Goal: Task Accomplishment & Management: Complete application form

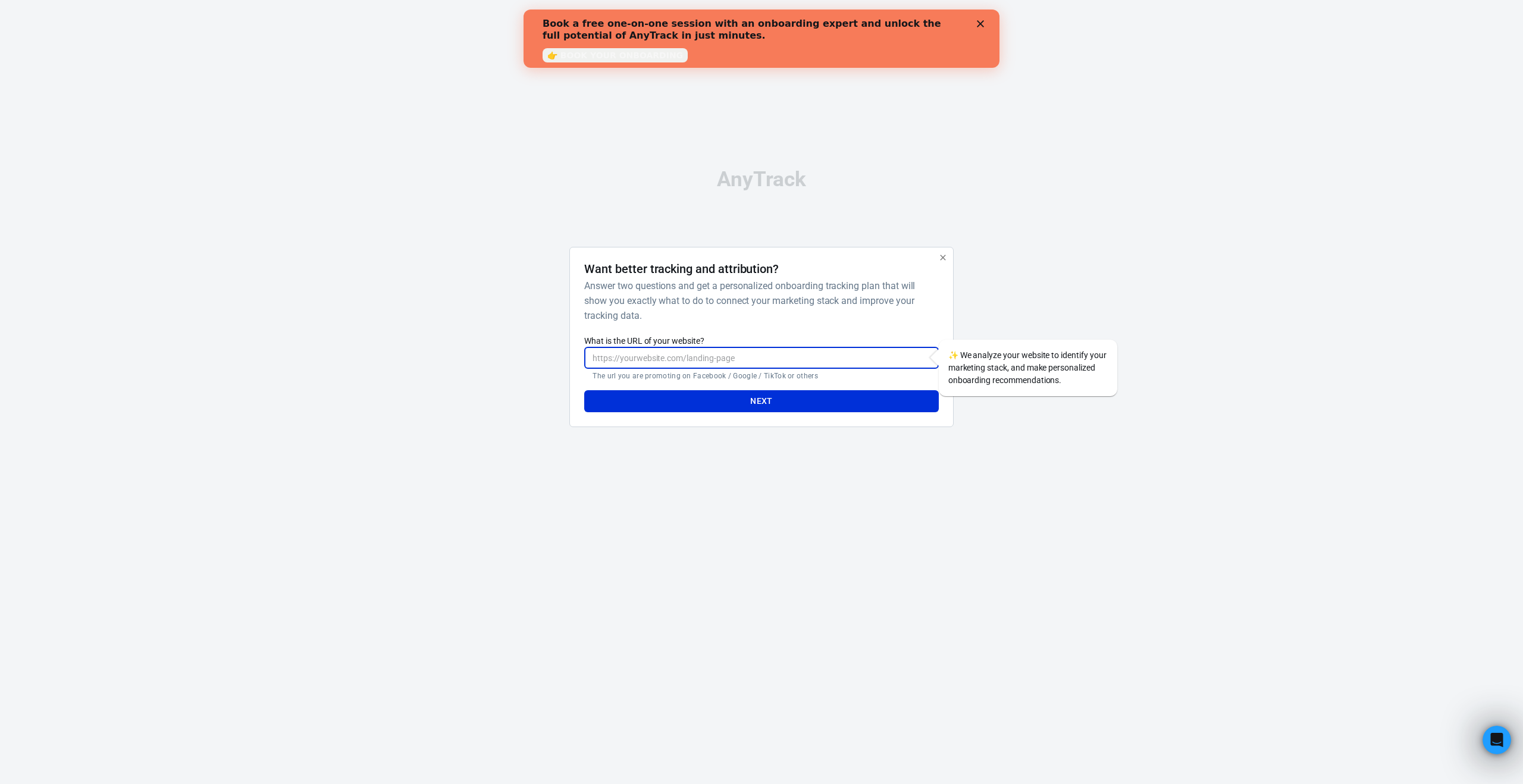
click at [767, 358] on input "What is the URL of your website?" at bounding box center [761, 358] width 354 height 22
paste input "[URL][DOMAIN_NAME]"
type input "[URL][DOMAIN_NAME]"
click at [752, 403] on button "Next" at bounding box center [761, 402] width 354 height 22
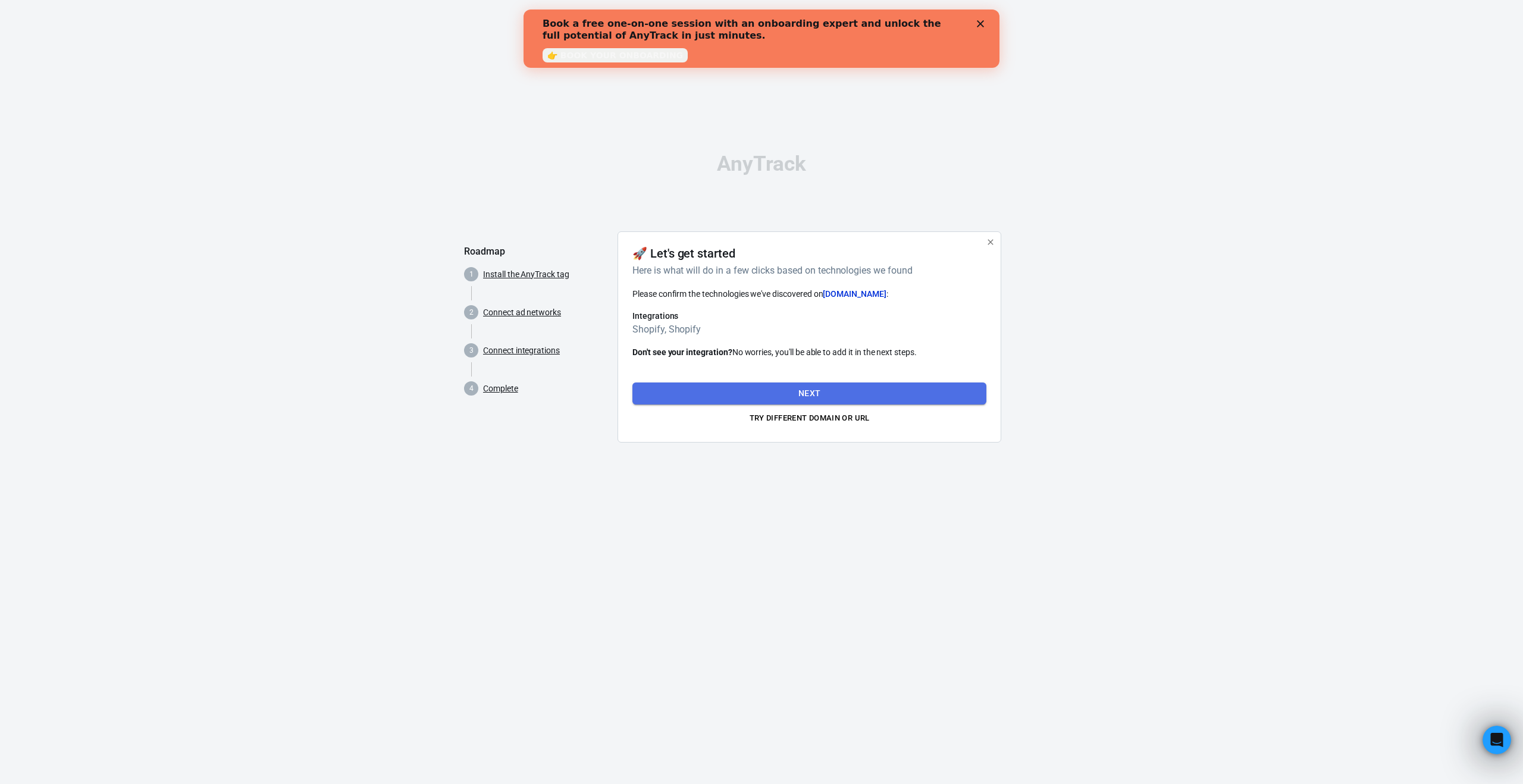
click at [770, 388] on button "Next" at bounding box center [809, 393] width 354 height 22
